Goal: Transaction & Acquisition: Purchase product/service

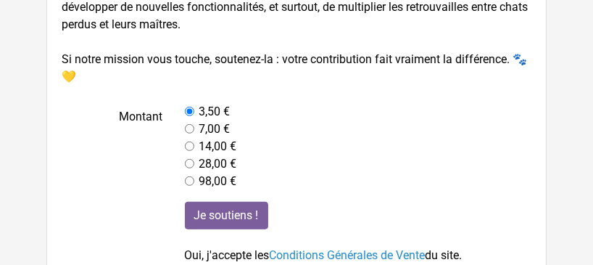
scroll to position [362, 0]
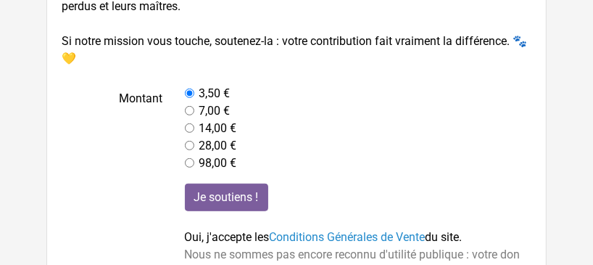
click at [188, 108] on input "radio" at bounding box center [189, 110] width 9 height 9
radio input "true"
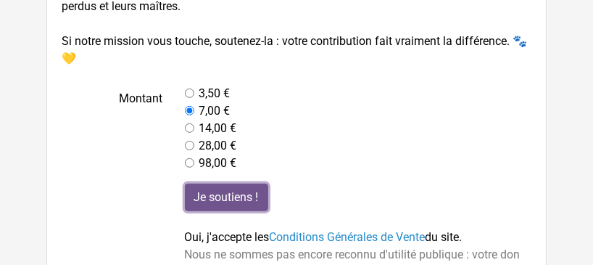
click at [229, 191] on input "Je soutiens !" at bounding box center [226, 197] width 83 height 28
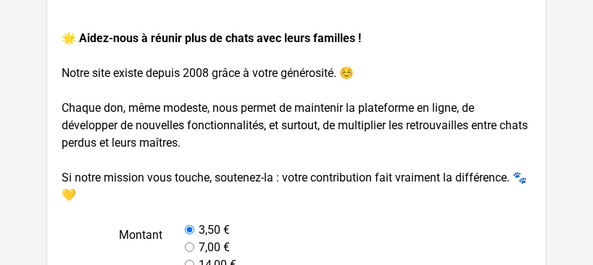
scroll to position [290, 0]
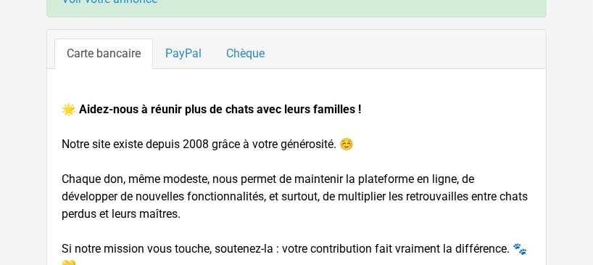
scroll to position [72, 0]
